Goal: Use online tool/utility: Utilize a website feature to perform a specific function

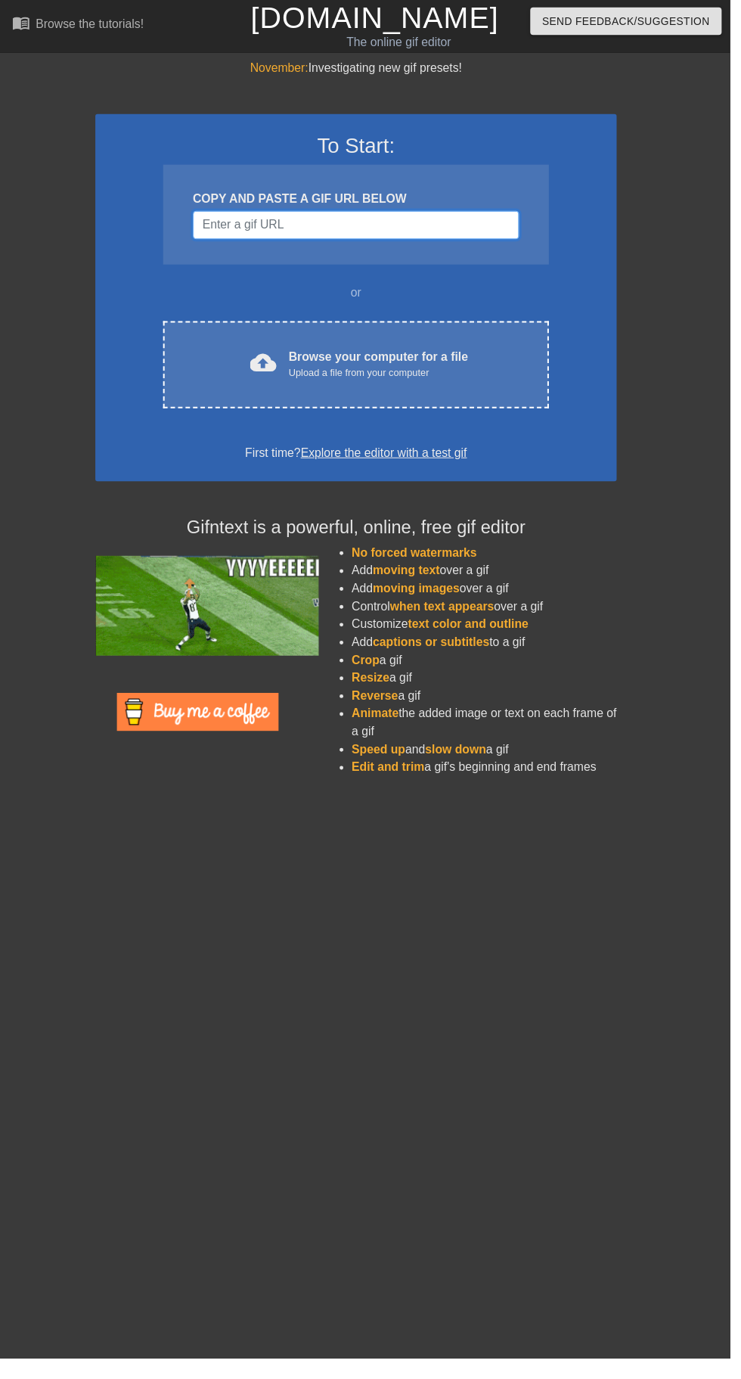
click at [437, 228] on input "Username" at bounding box center [361, 228] width 331 height 29
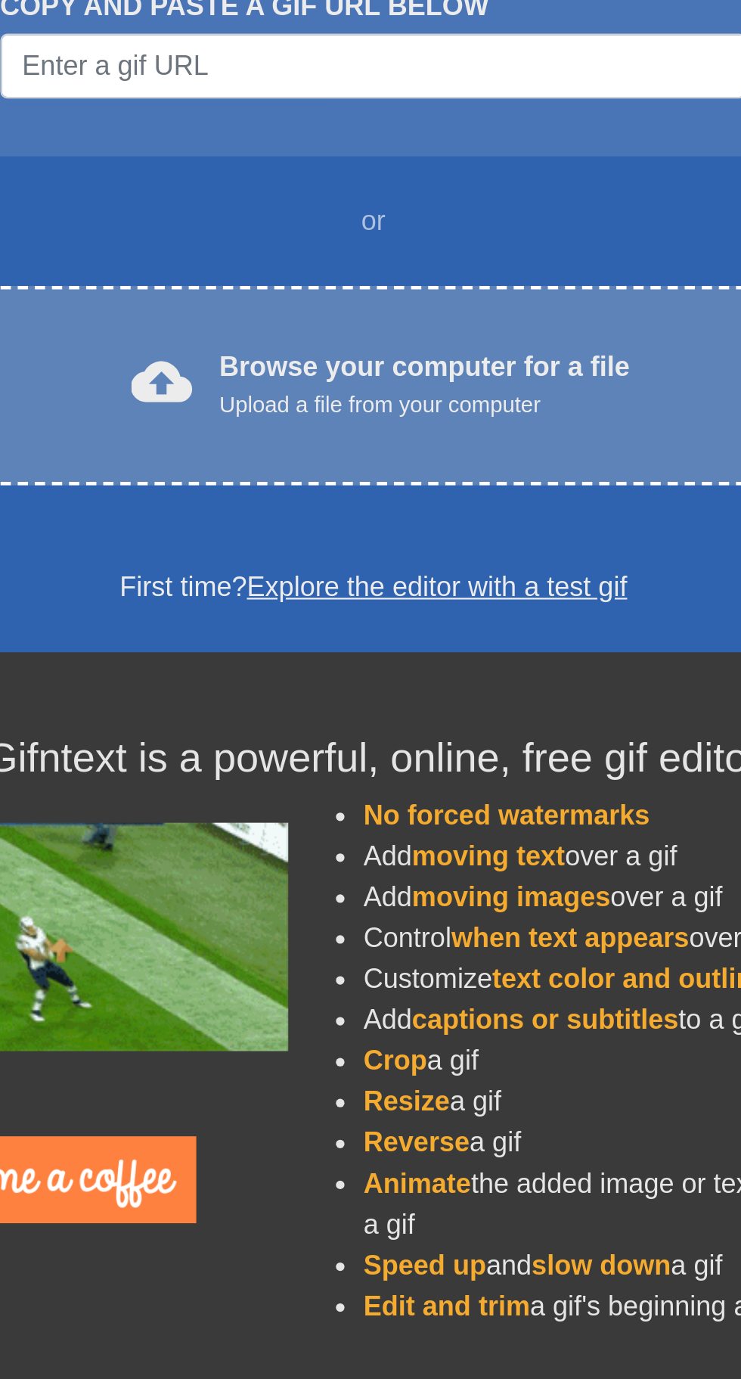
click at [424, 365] on div "Browse your computer for a file Upload a file from your computer" at bounding box center [385, 369] width 182 height 33
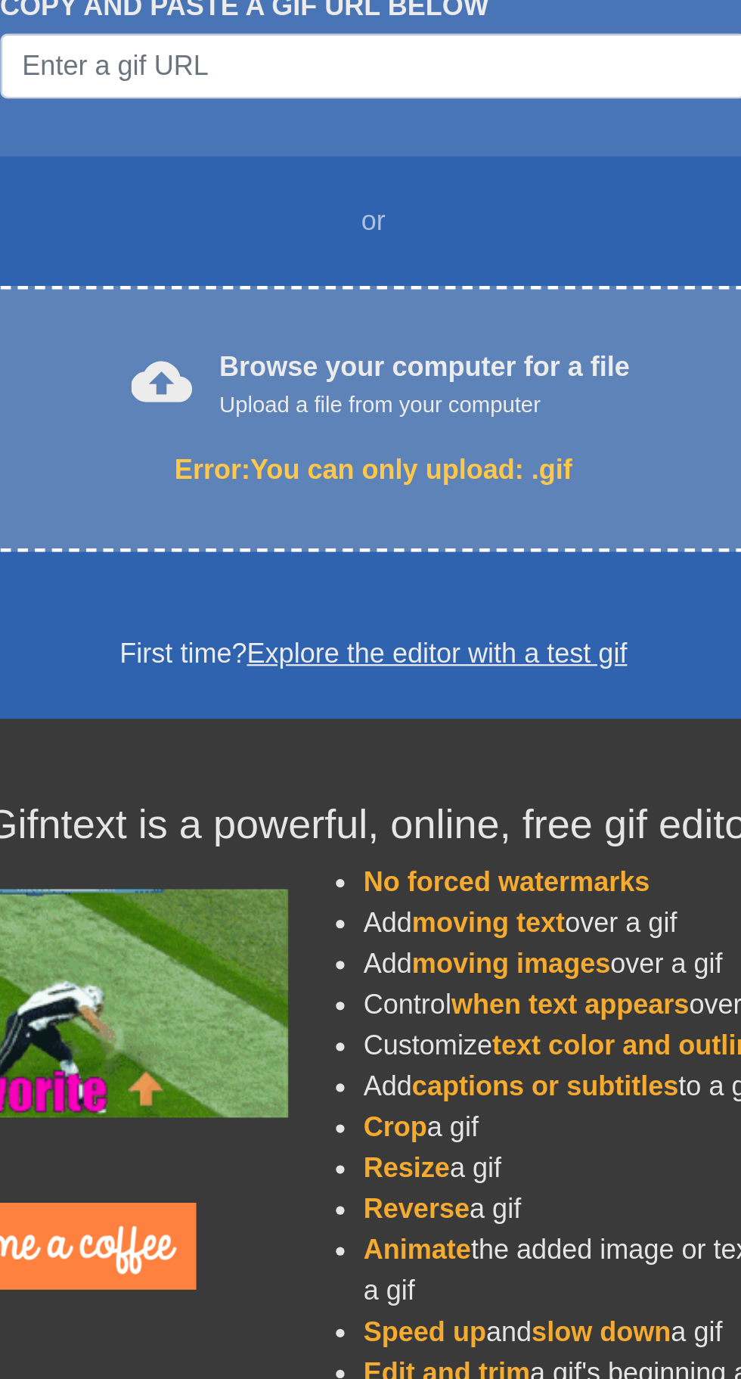
click at [401, 396] on div "cloud_upload Browse your computer for a file Upload a file from your computer E…" at bounding box center [362, 385] width 392 height 118
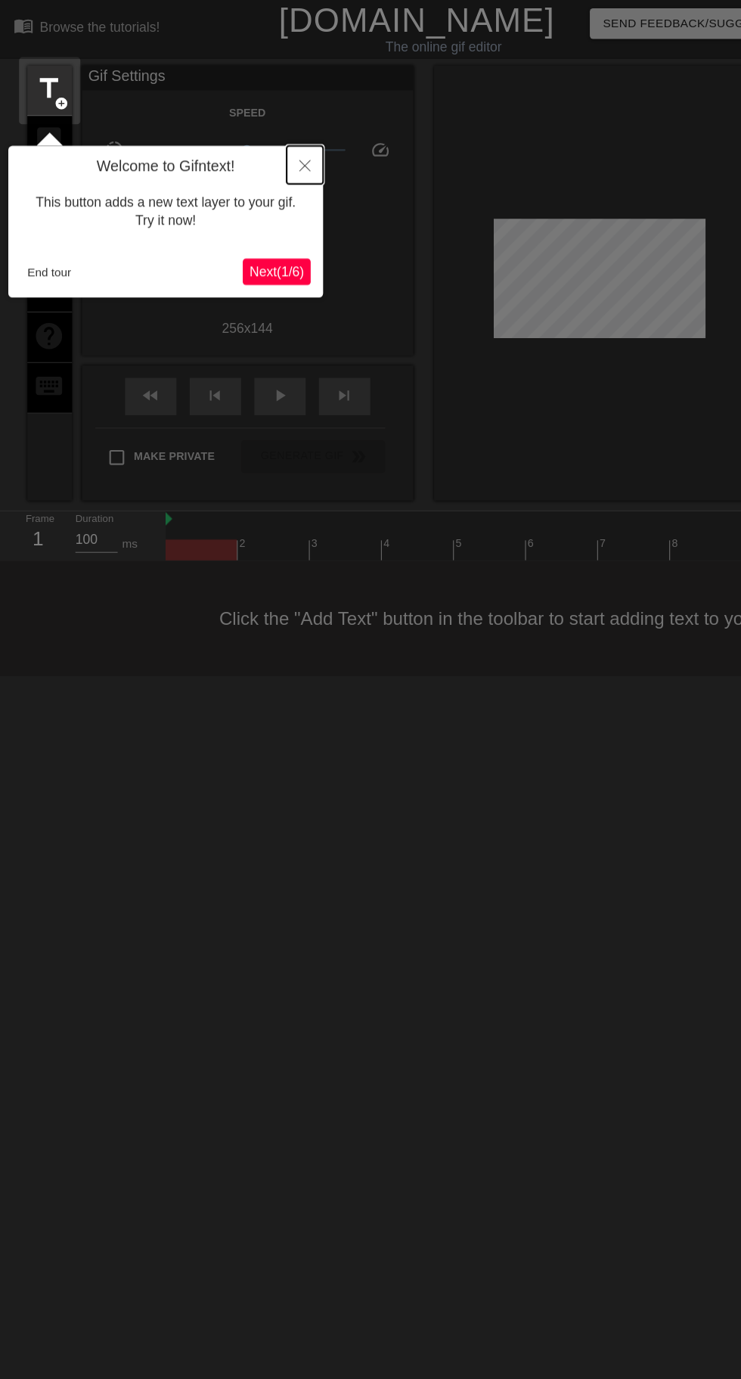
click at [278, 151] on icon "Close" at bounding box center [278, 151] width 11 height 11
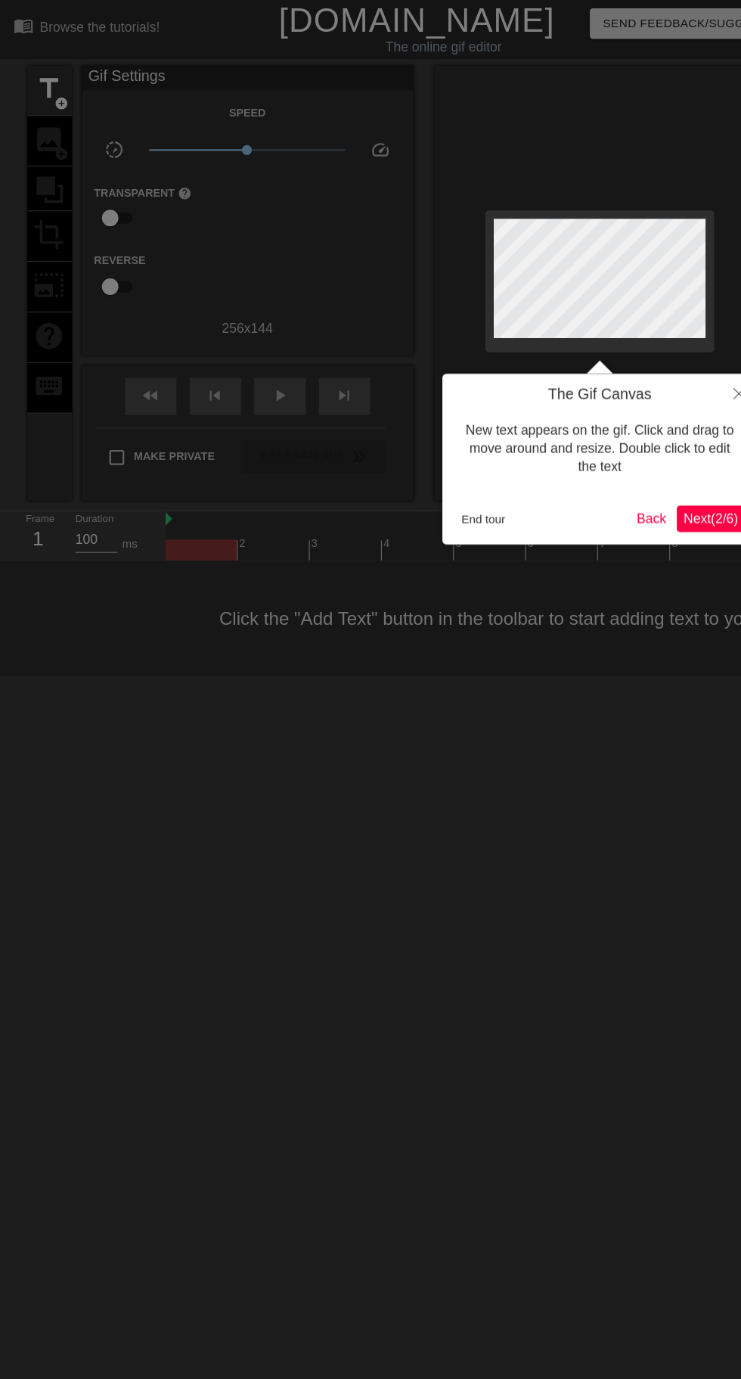
click at [648, 474] on span "Next ( 2 / 6 )" at bounding box center [649, 473] width 50 height 13
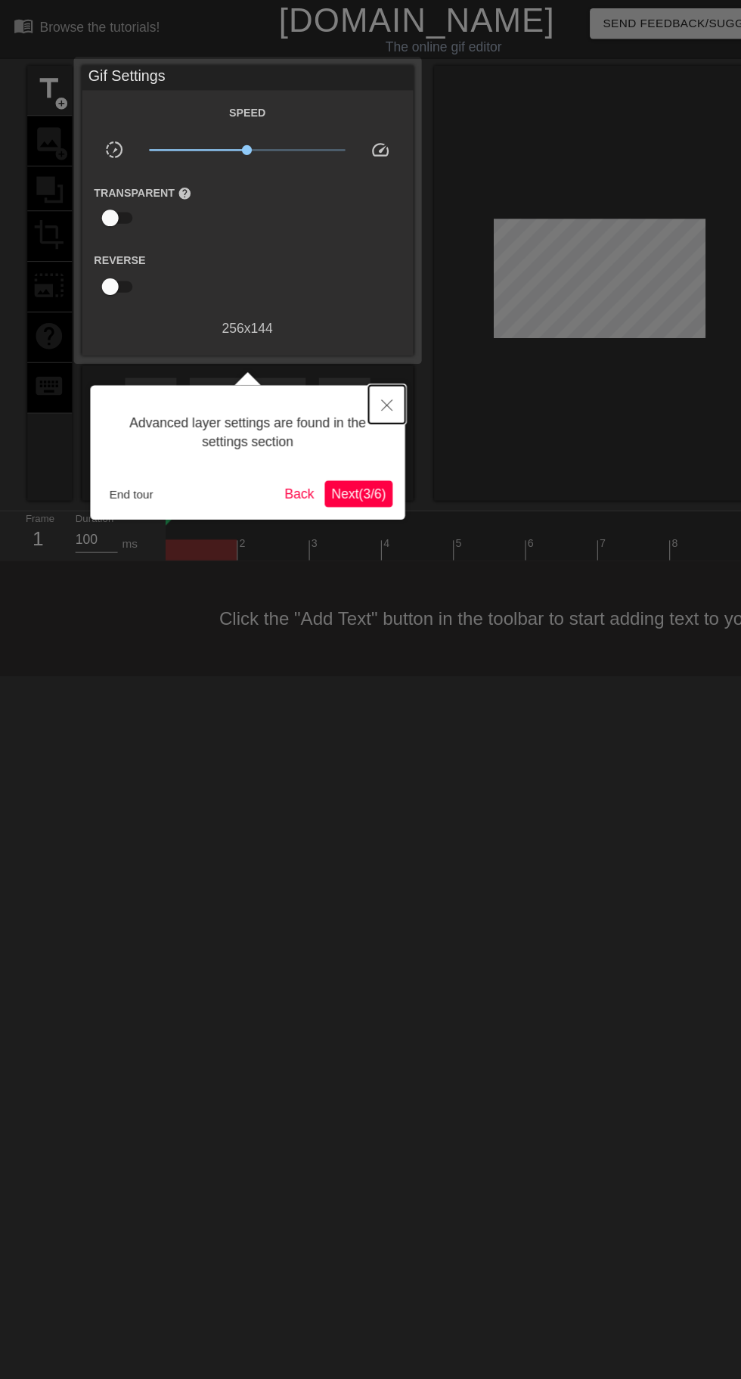
click at [357, 360] on button "Close" at bounding box center [353, 369] width 33 height 35
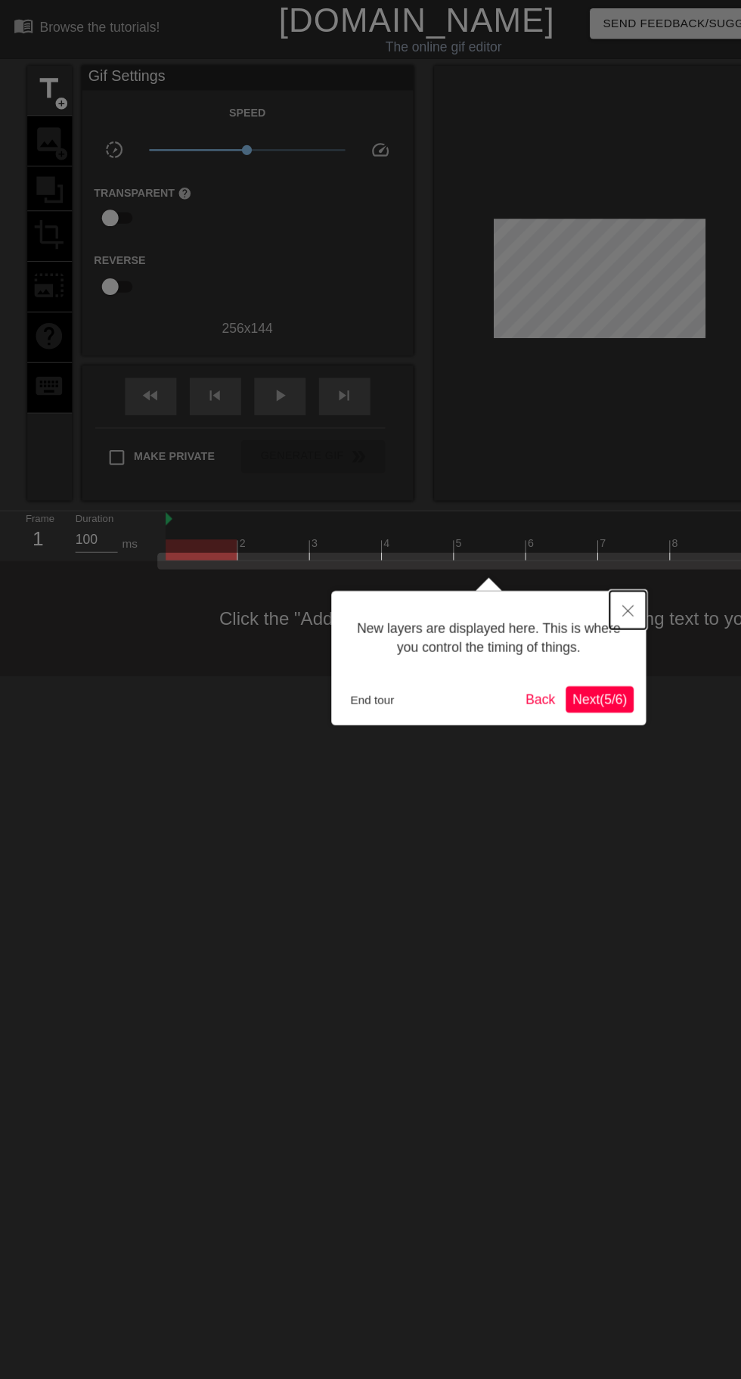
click at [579, 542] on button "Close" at bounding box center [573, 556] width 33 height 35
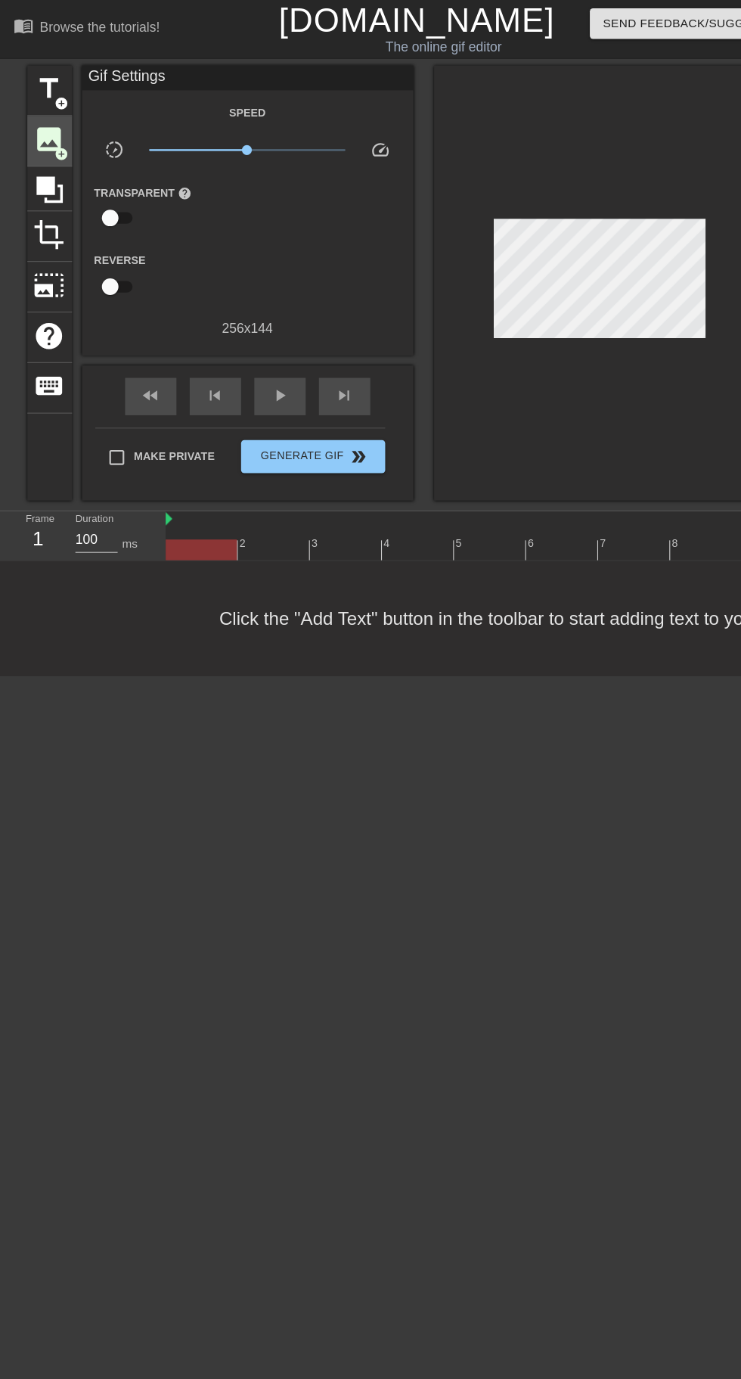
click at [57, 135] on span "add_circle" at bounding box center [56, 140] width 13 height 13
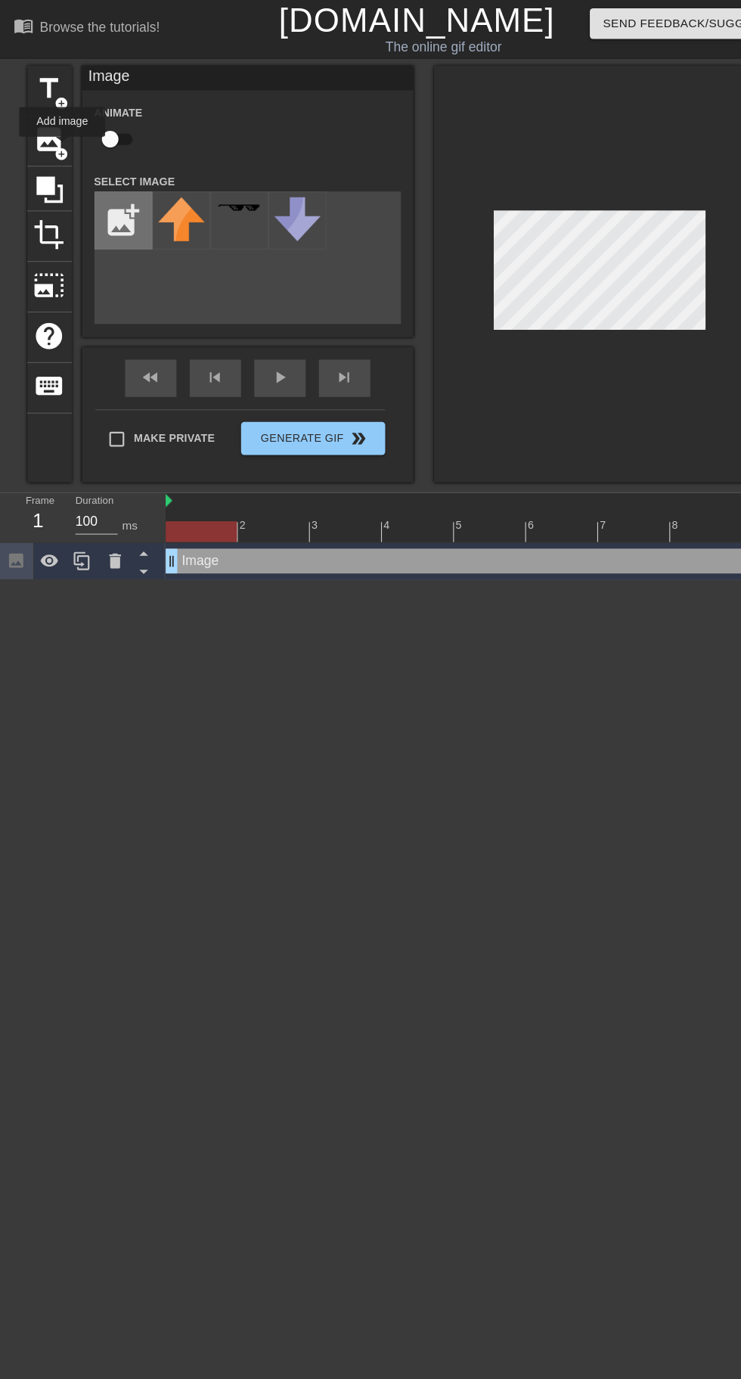
click at [113, 193] on input "file" at bounding box center [112, 201] width 51 height 51
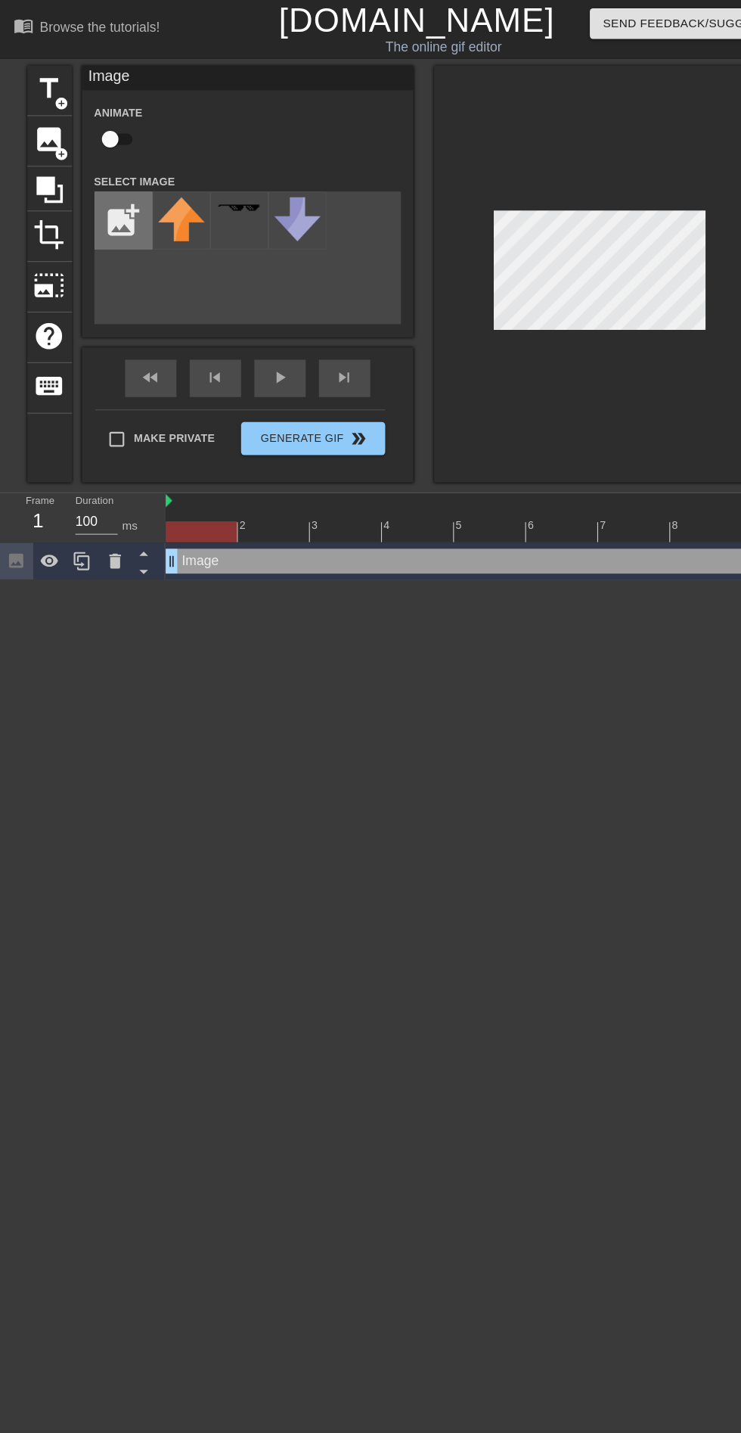
type input "C:\fakepath\SquareQuick_202581714175334~3.jpg"
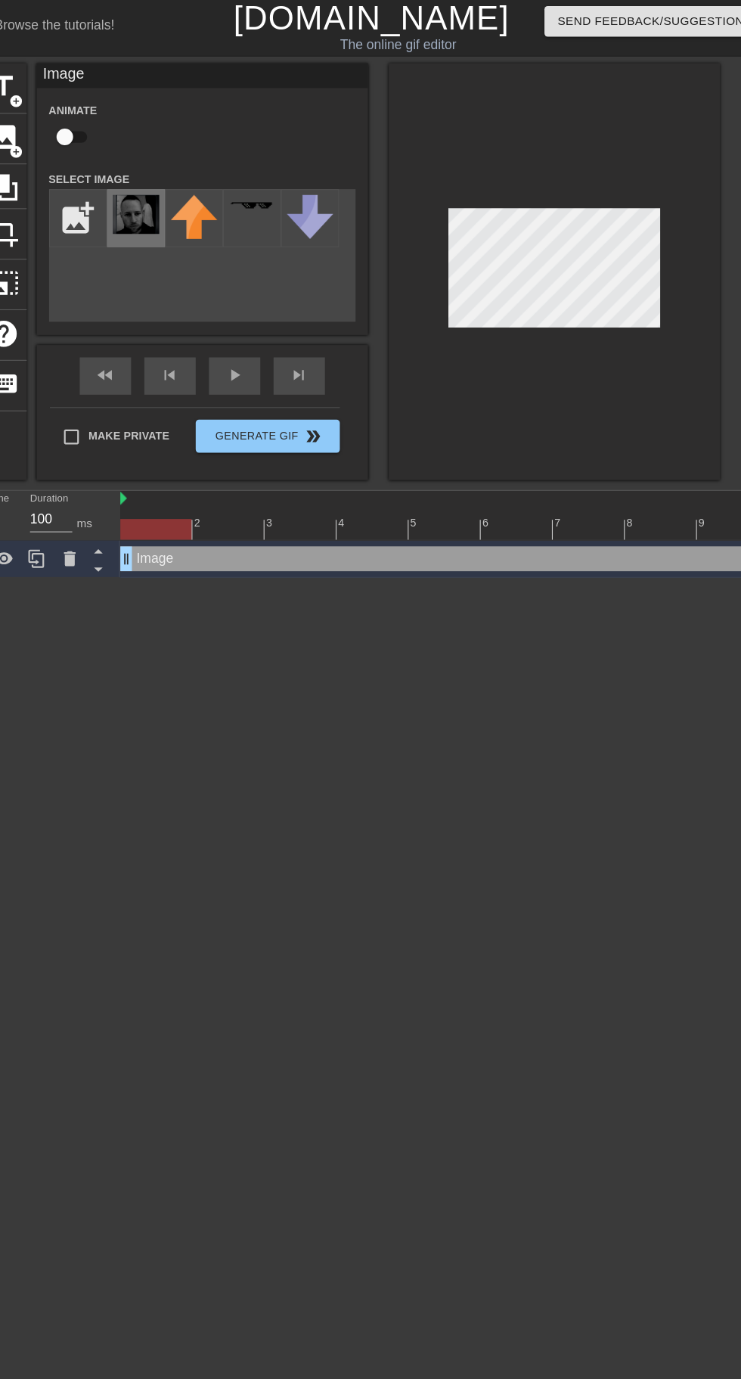
click at [191, 202] on div at bounding box center [165, 201] width 53 height 53
